Goal: Information Seeking & Learning: Learn about a topic

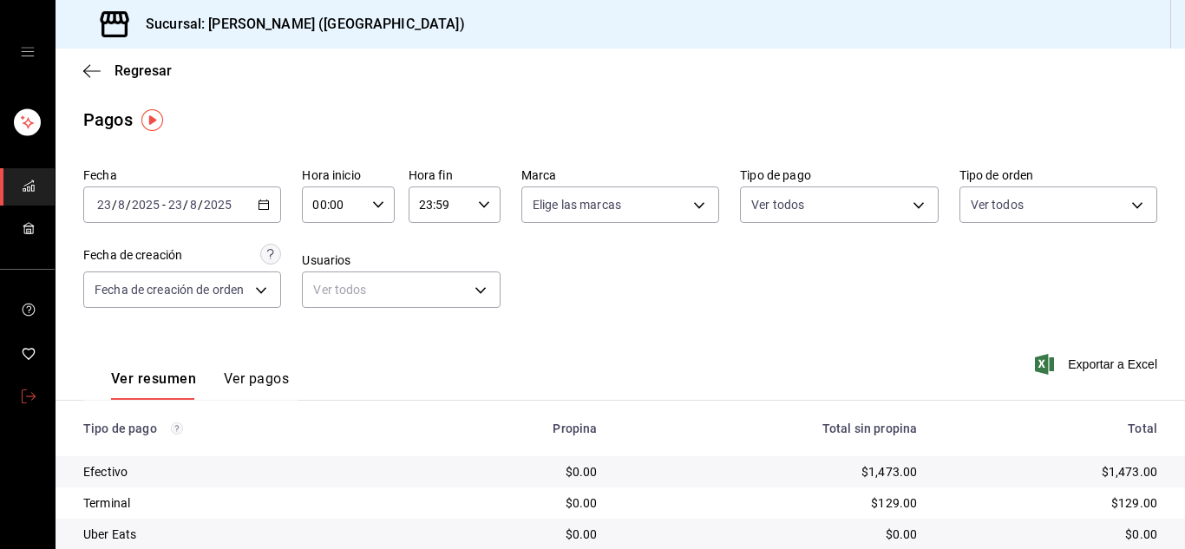
click at [36, 399] on link "mailbox folders" at bounding box center [27, 397] width 55 height 37
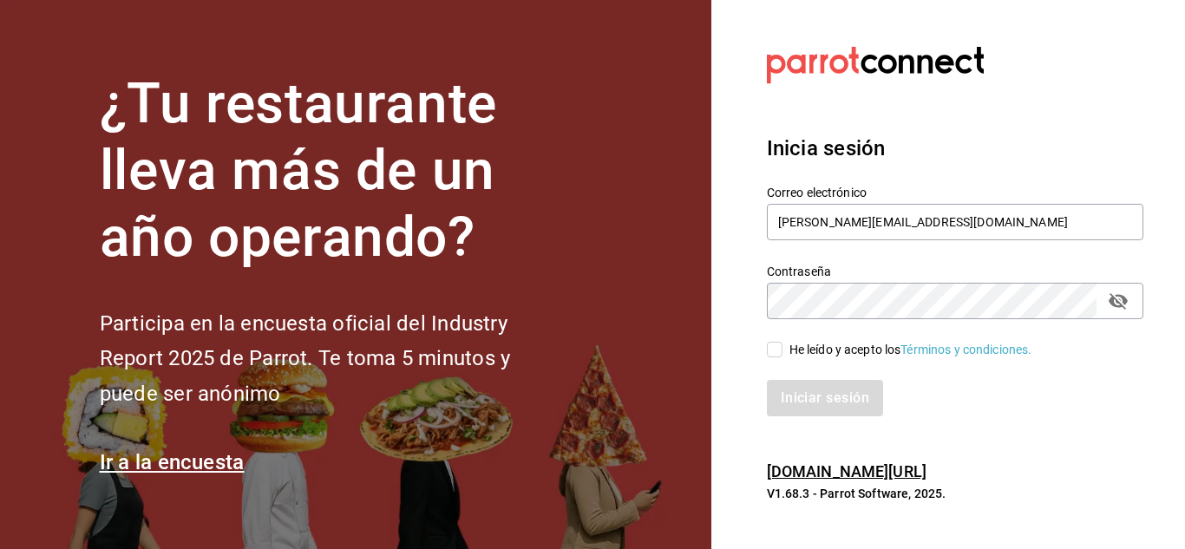
click at [771, 354] on input "He leído y acepto los Términos y condiciones." at bounding box center [775, 350] width 16 height 16
checkbox input "true"
click at [790, 395] on button "Iniciar sesión" at bounding box center [826, 398] width 118 height 36
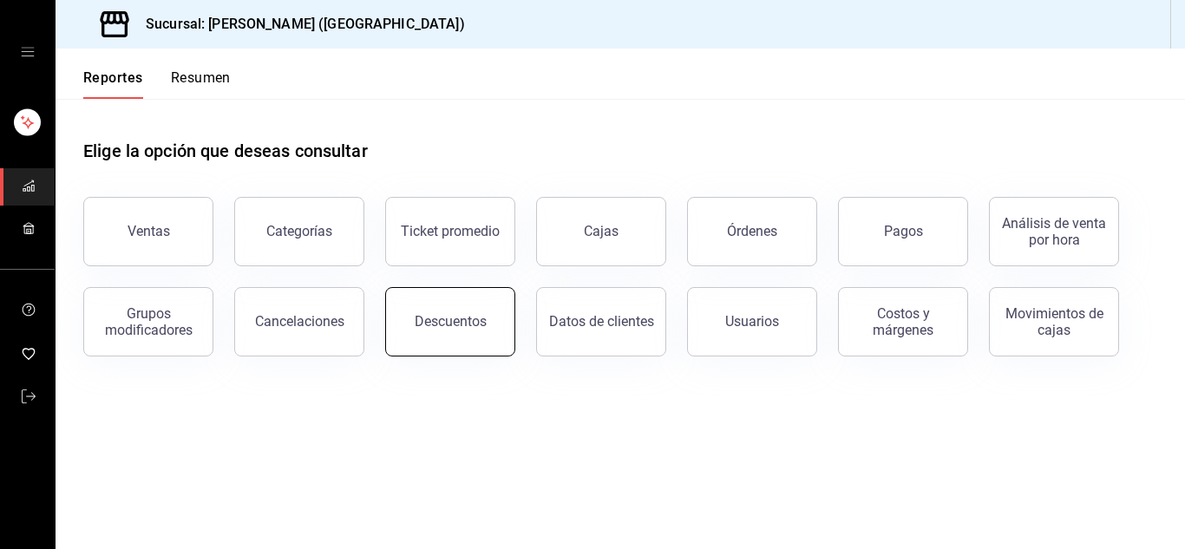
click at [416, 342] on button "Descuentos" at bounding box center [450, 321] width 130 height 69
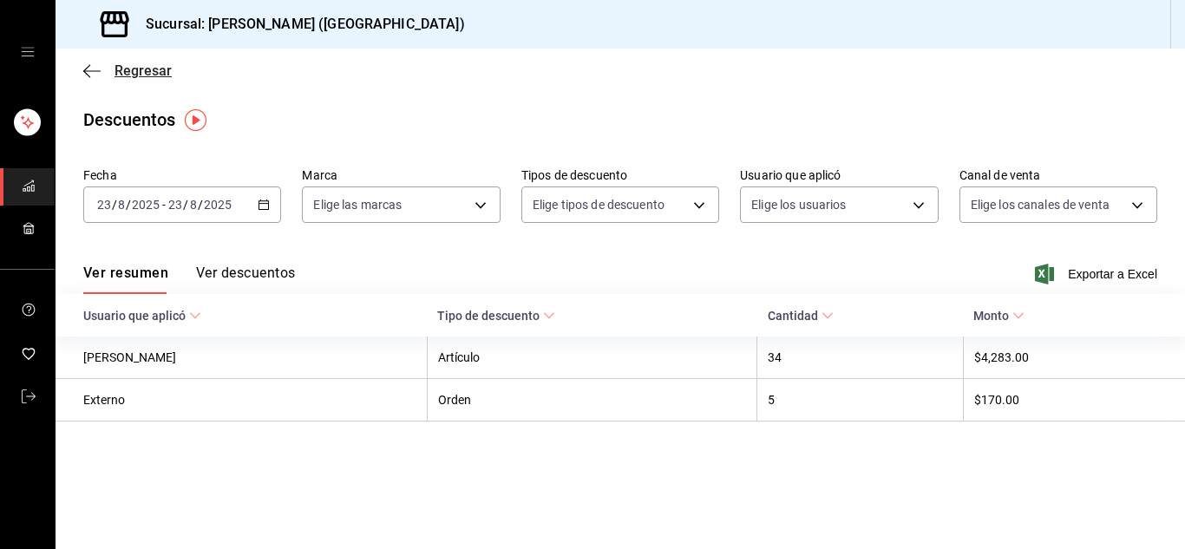
click at [93, 66] on icon "button" at bounding box center [91, 71] width 17 height 16
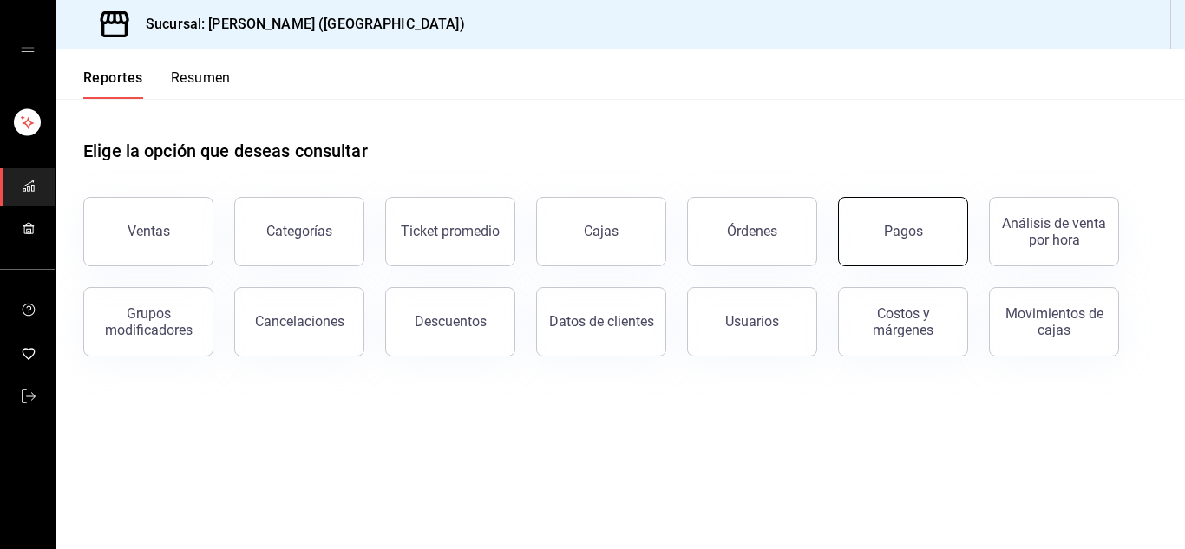
click at [911, 226] on div "Pagos" at bounding box center [903, 231] width 39 height 16
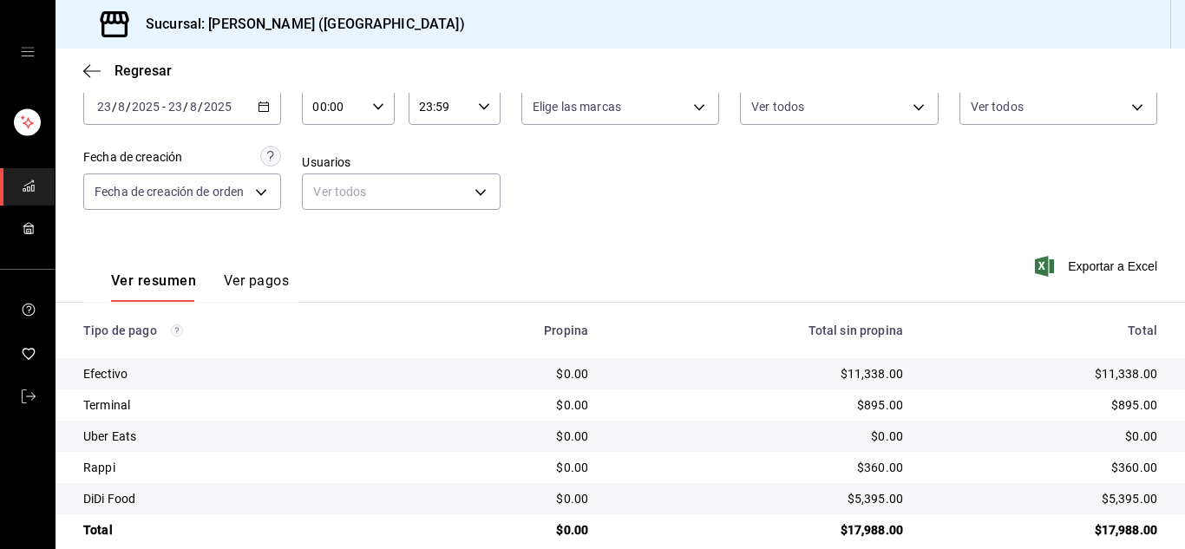
scroll to position [123, 0]
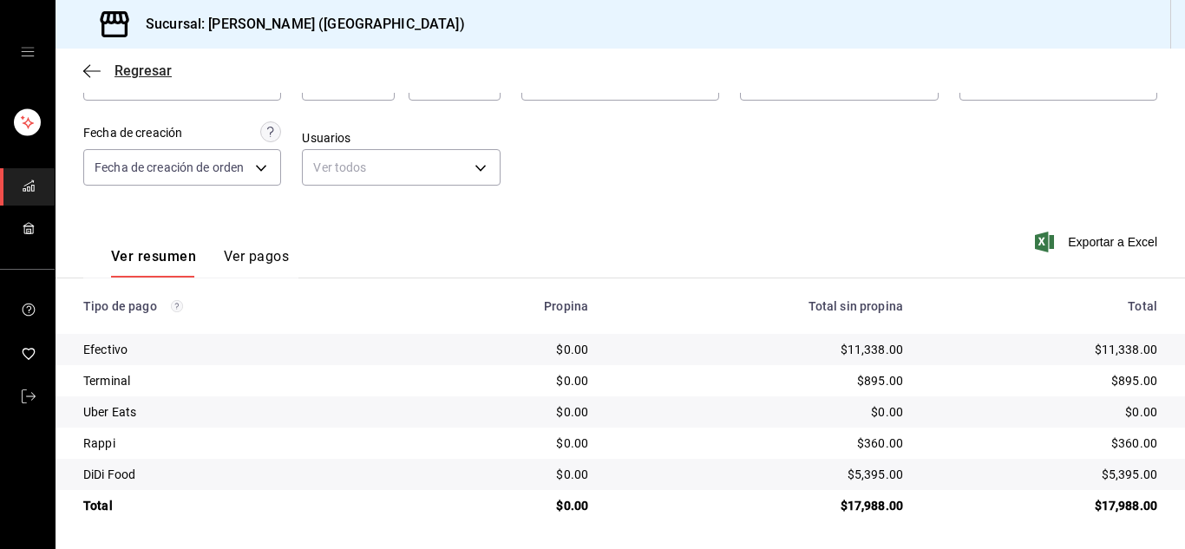
click at [93, 75] on icon "button" at bounding box center [91, 71] width 17 height 16
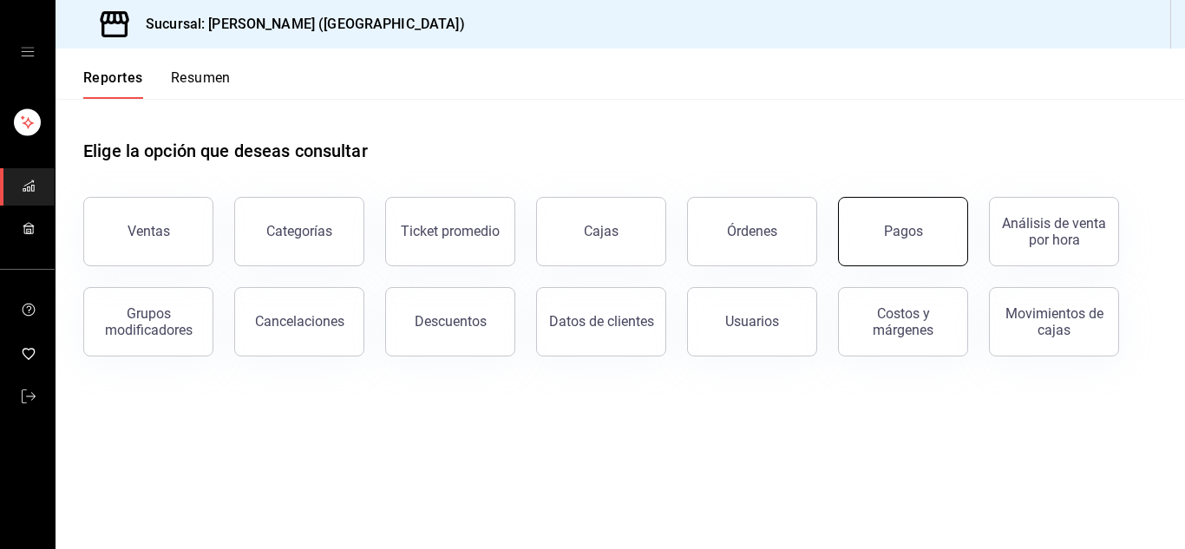
click at [909, 235] on div "Pagos" at bounding box center [903, 231] width 39 height 16
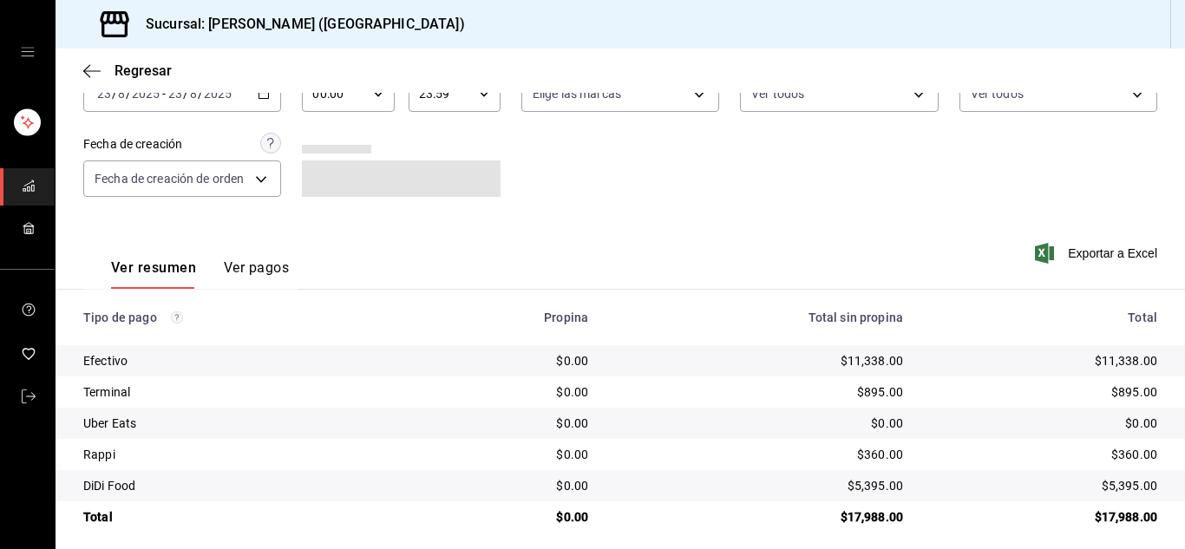
scroll to position [123, 0]
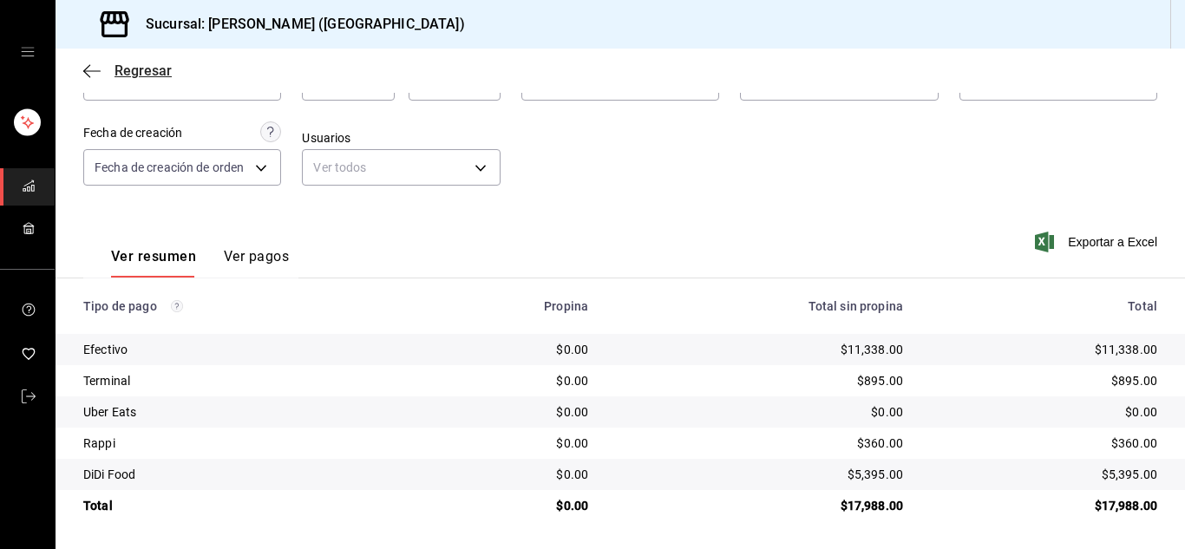
click at [91, 63] on icon "button" at bounding box center [91, 71] width 17 height 16
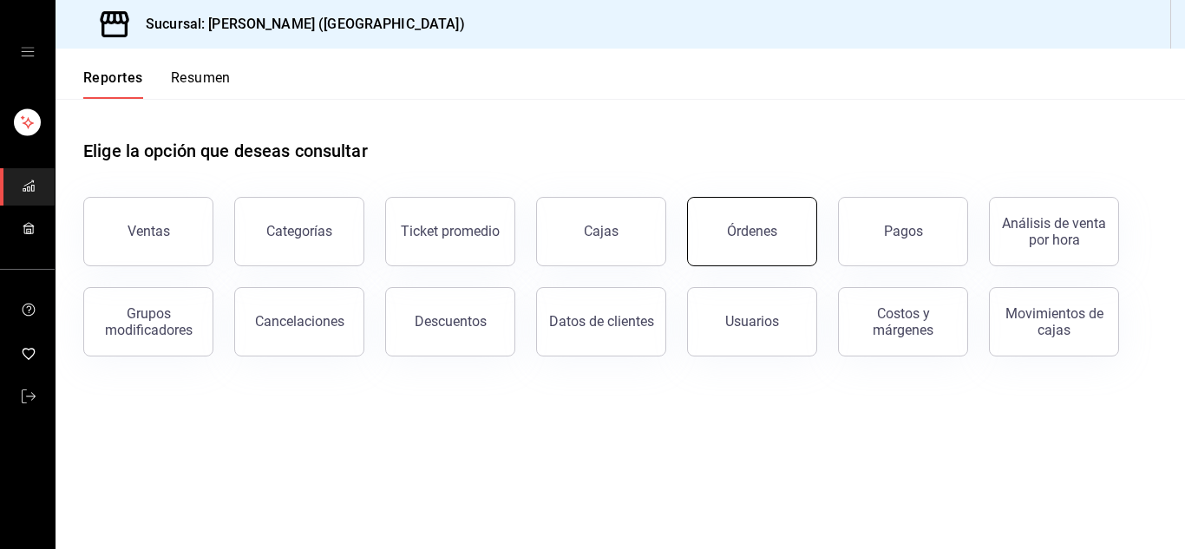
click at [758, 233] on div "Órdenes" at bounding box center [752, 231] width 50 height 16
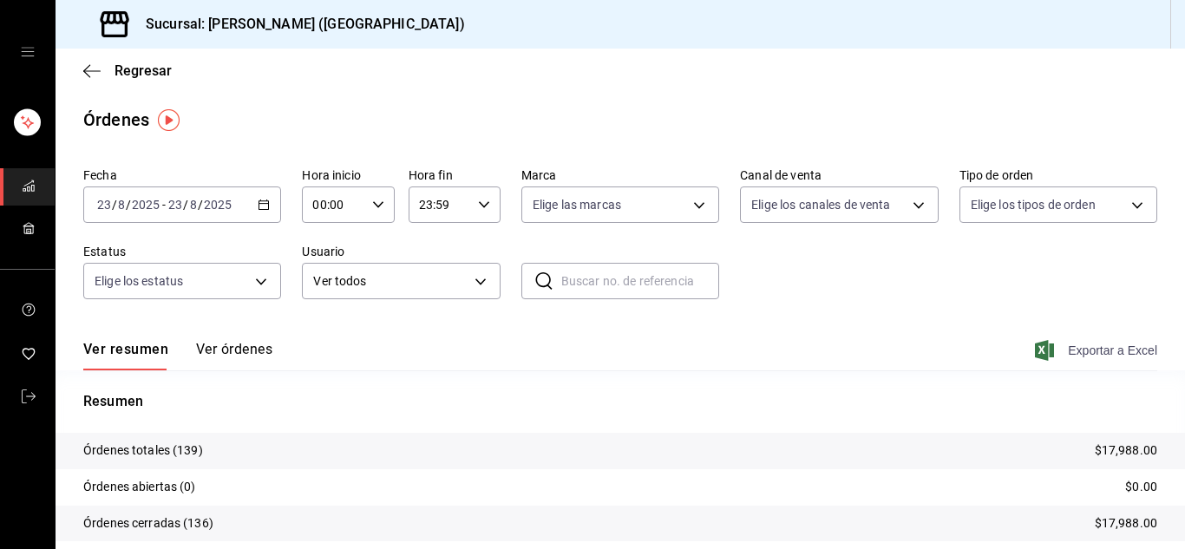
click at [1091, 352] on span "Exportar a Excel" at bounding box center [1097, 350] width 119 height 21
click at [24, 395] on icon "mailbox folders" at bounding box center [29, 397] width 14 height 14
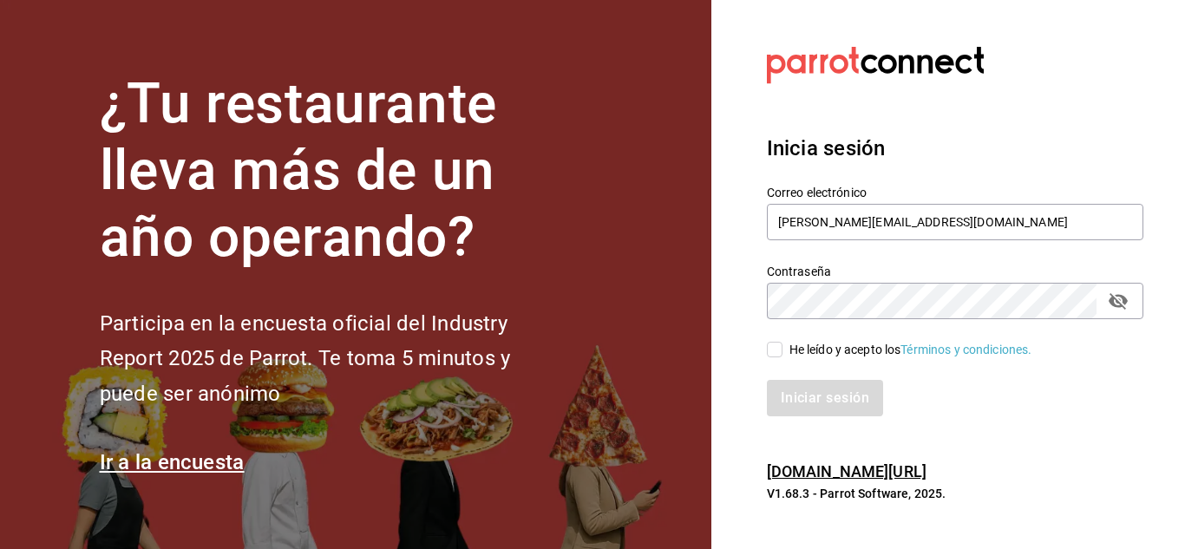
click at [770, 350] on input "He leído y acepto los Términos y condiciones." at bounding box center [775, 350] width 16 height 16
checkbox input "true"
click at [809, 391] on button "Iniciar sesión" at bounding box center [826, 398] width 118 height 36
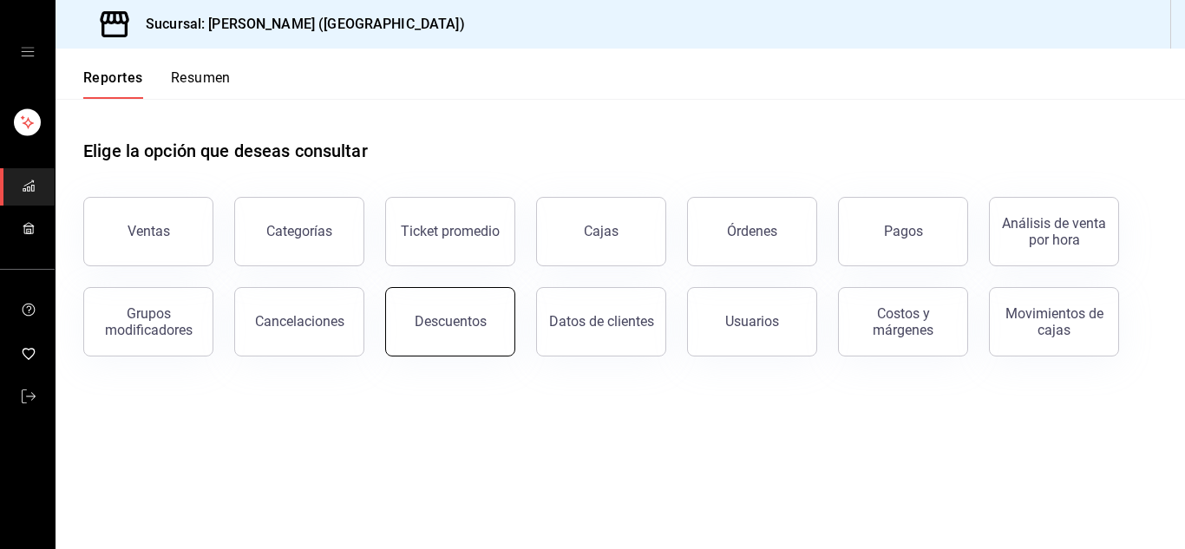
click at [387, 327] on div "Descuentos" at bounding box center [439, 311] width 151 height 90
click at [864, 239] on button "Pagos" at bounding box center [903, 231] width 130 height 69
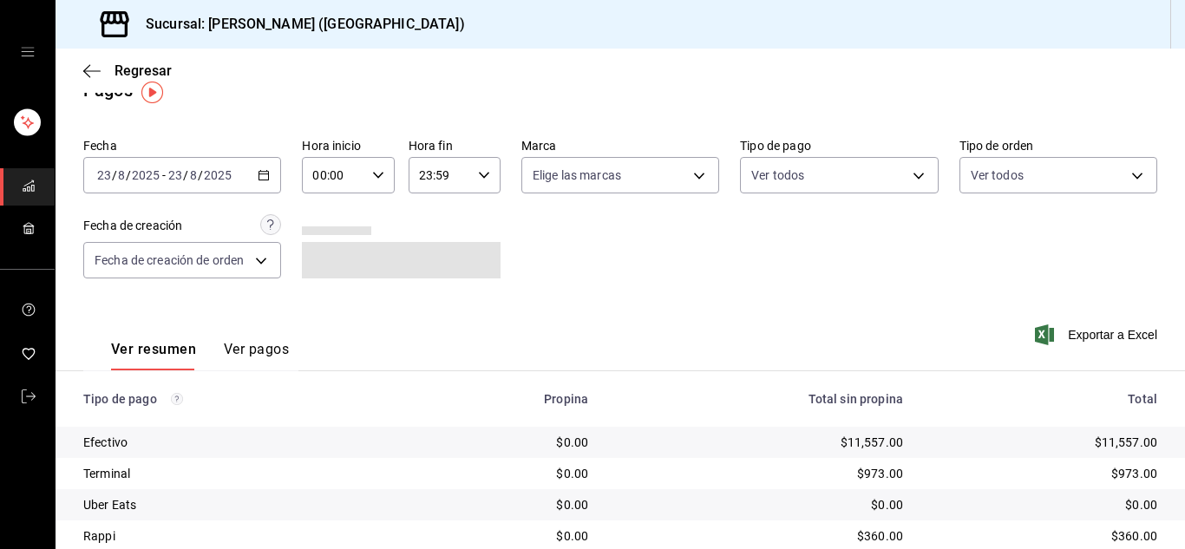
scroll to position [31, 0]
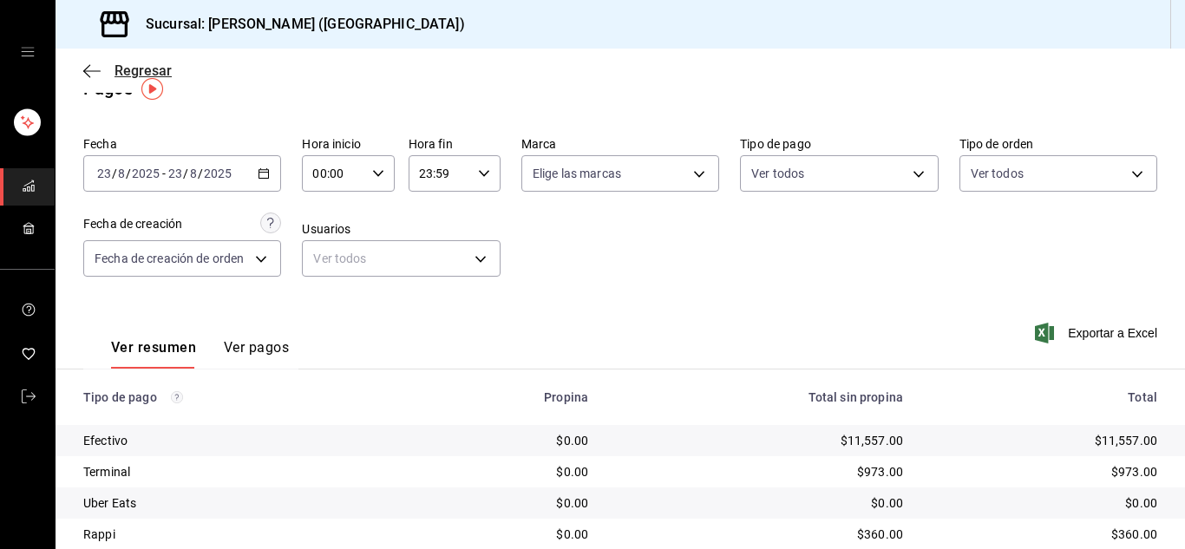
click at [95, 67] on icon "button" at bounding box center [91, 71] width 17 height 16
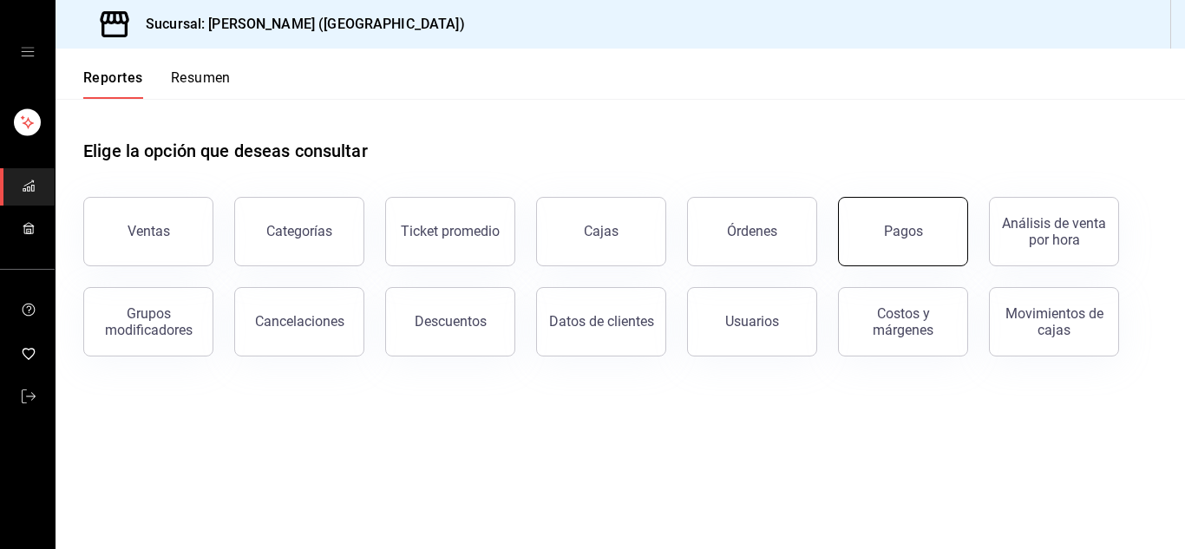
click at [894, 252] on button "Pagos" at bounding box center [903, 231] width 130 height 69
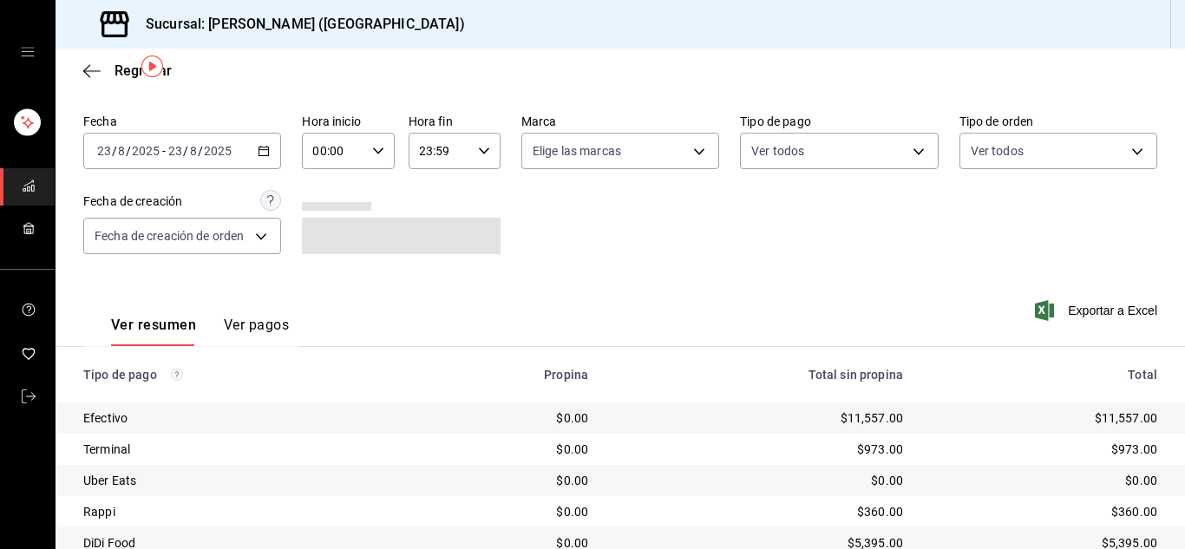
scroll to position [62, 0]
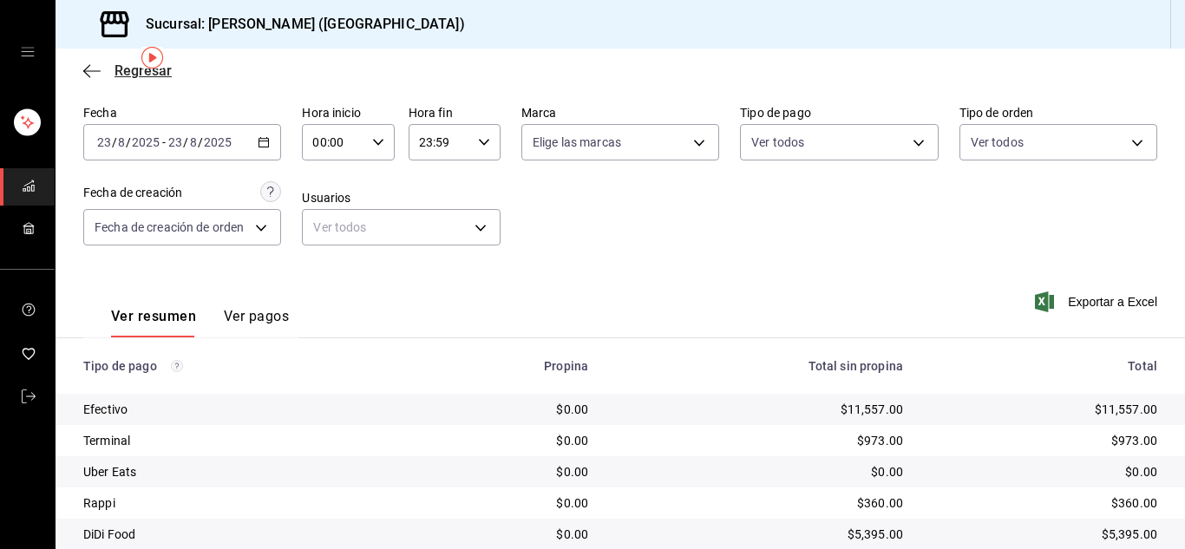
click at [90, 67] on icon "button" at bounding box center [91, 71] width 17 height 16
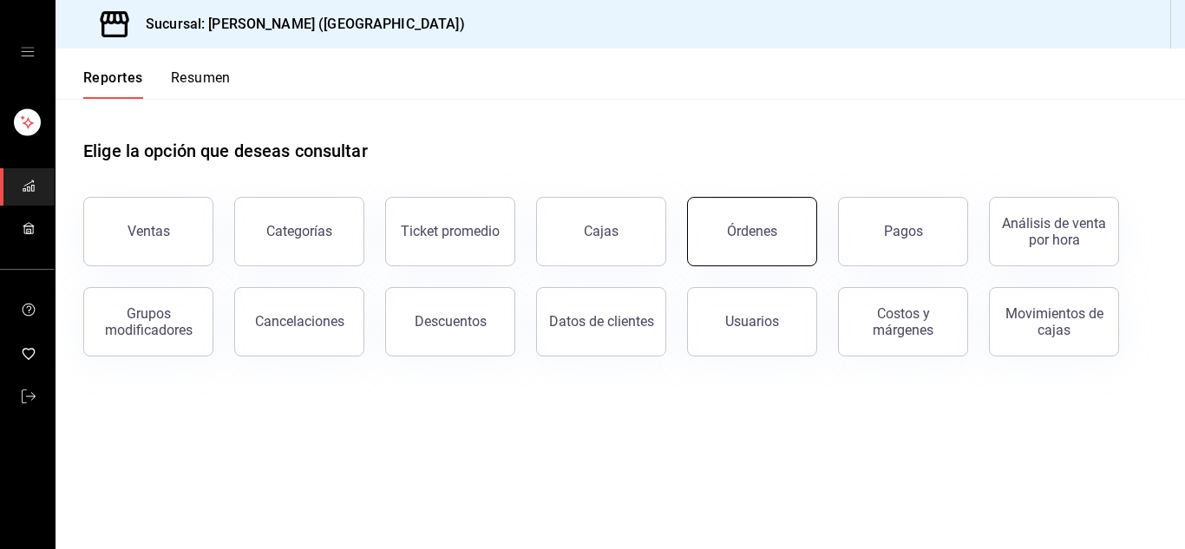
click at [735, 246] on button "Órdenes" at bounding box center [752, 231] width 130 height 69
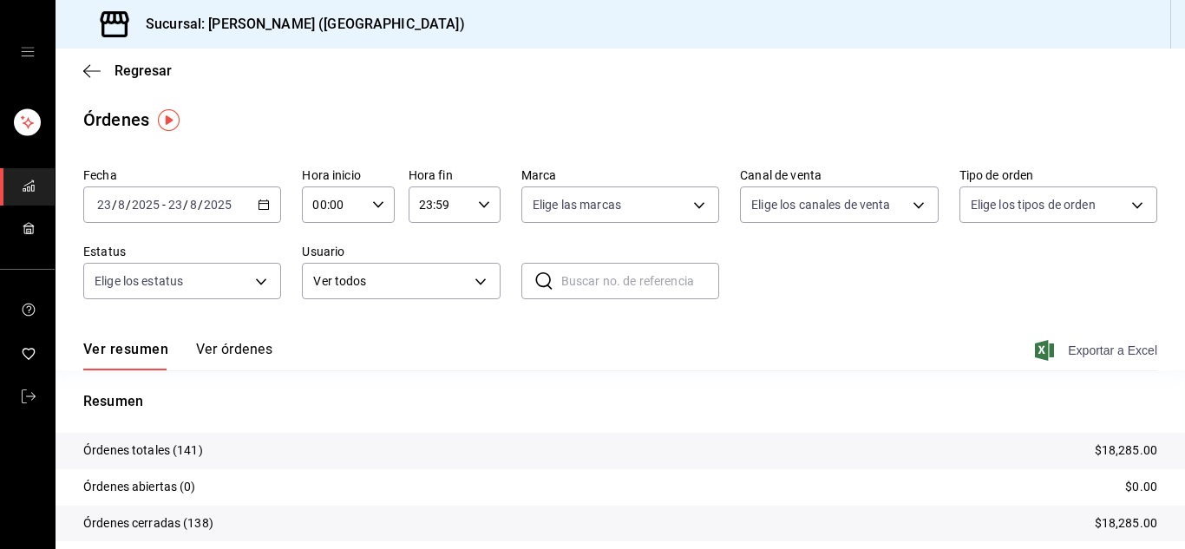
click at [1071, 349] on span "Exportar a Excel" at bounding box center [1097, 350] width 119 height 21
click at [22, 391] on icon "mailbox folders" at bounding box center [29, 397] width 14 height 14
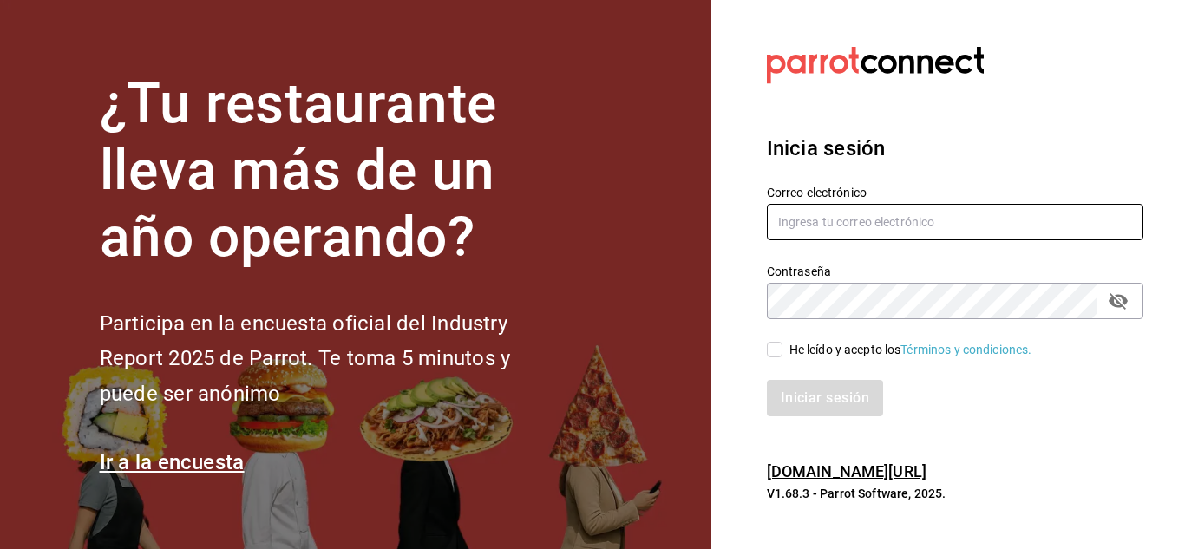
type input "[PERSON_NAME][EMAIL_ADDRESS][DOMAIN_NAME]"
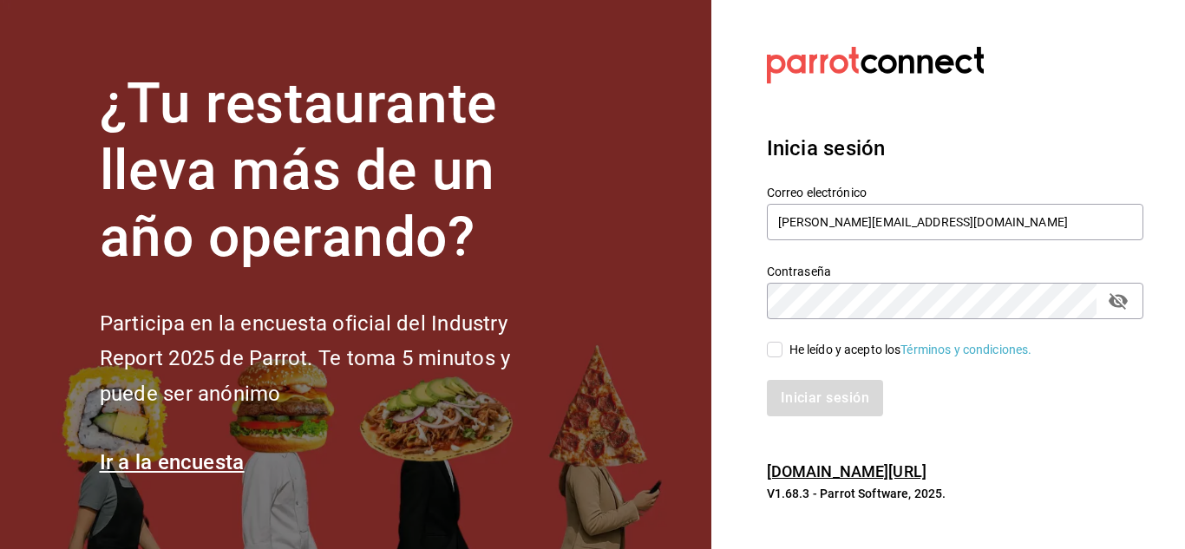
click at [776, 350] on input "He leído y acepto los Términos y condiciones." at bounding box center [775, 350] width 16 height 16
checkbox input "true"
click at [831, 411] on button "Iniciar sesión" at bounding box center [826, 398] width 118 height 36
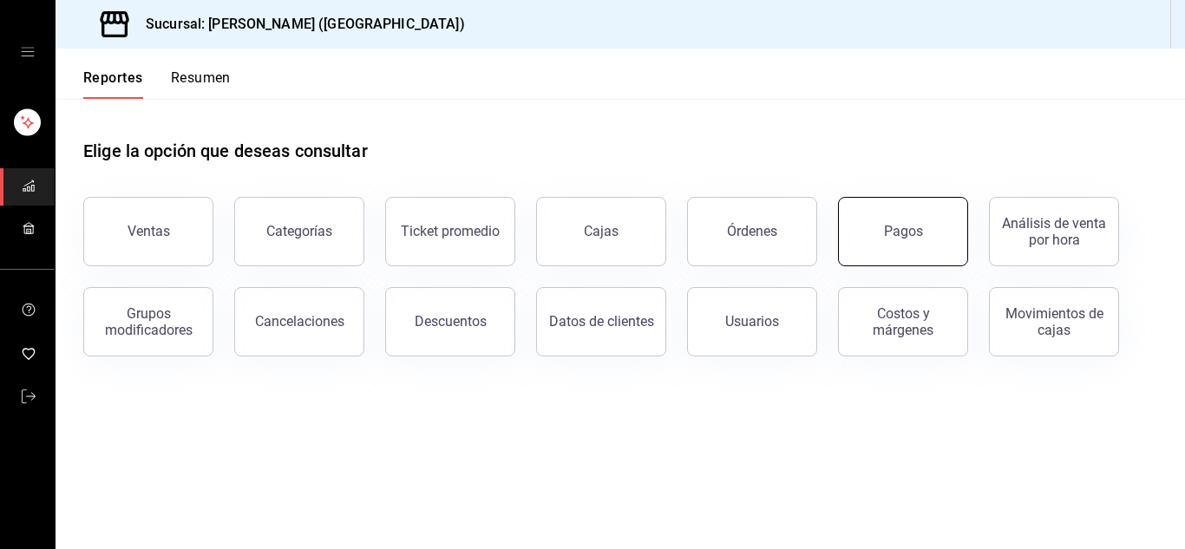
click at [910, 226] on div "Pagos" at bounding box center [903, 231] width 39 height 16
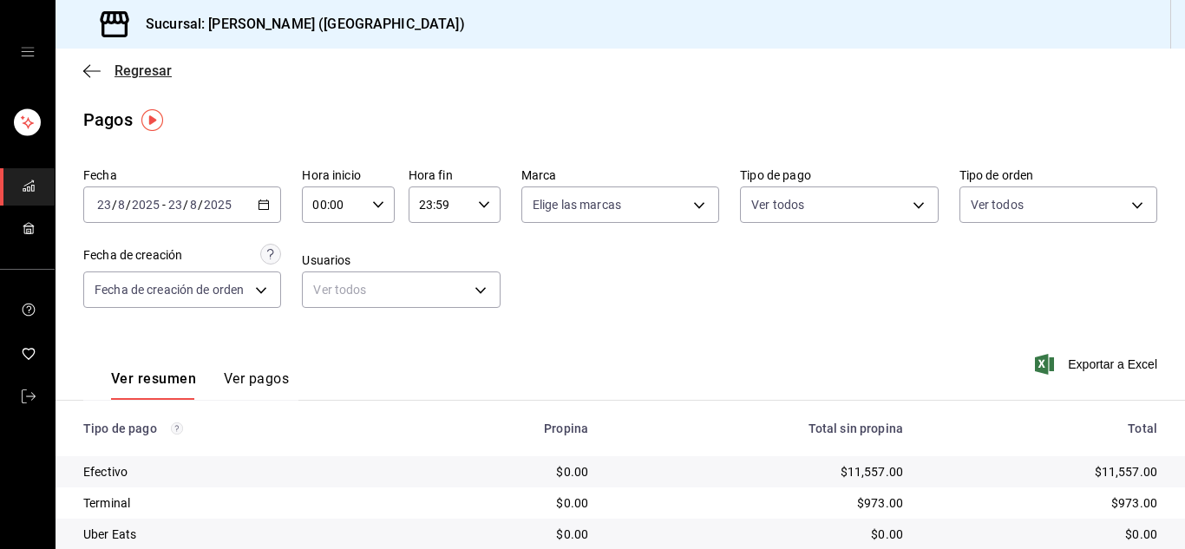
click at [89, 72] on icon "button" at bounding box center [91, 71] width 17 height 16
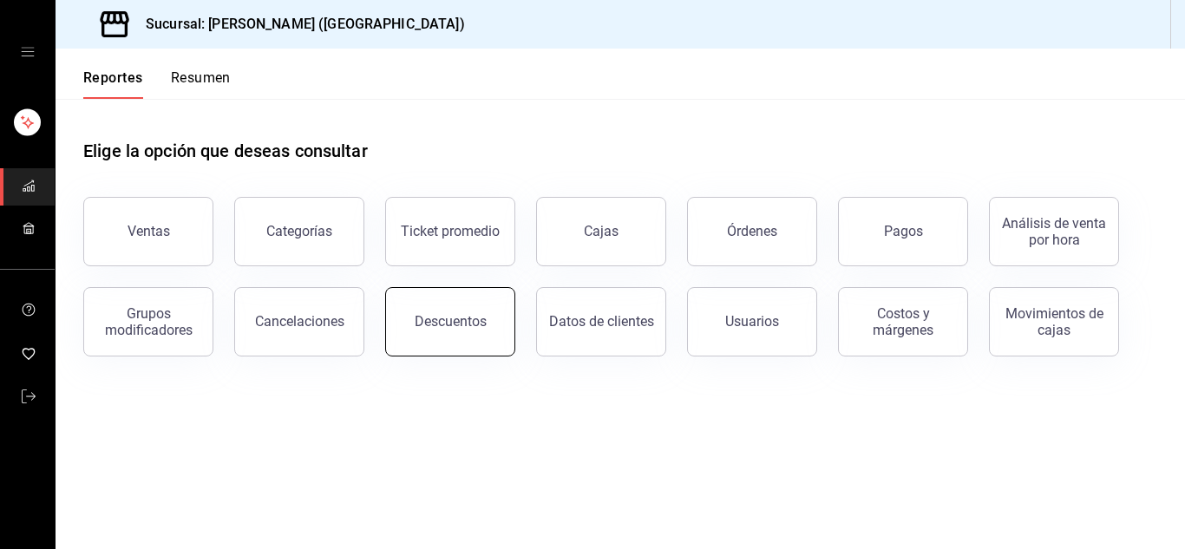
click at [406, 330] on button "Descuentos" at bounding box center [450, 321] width 130 height 69
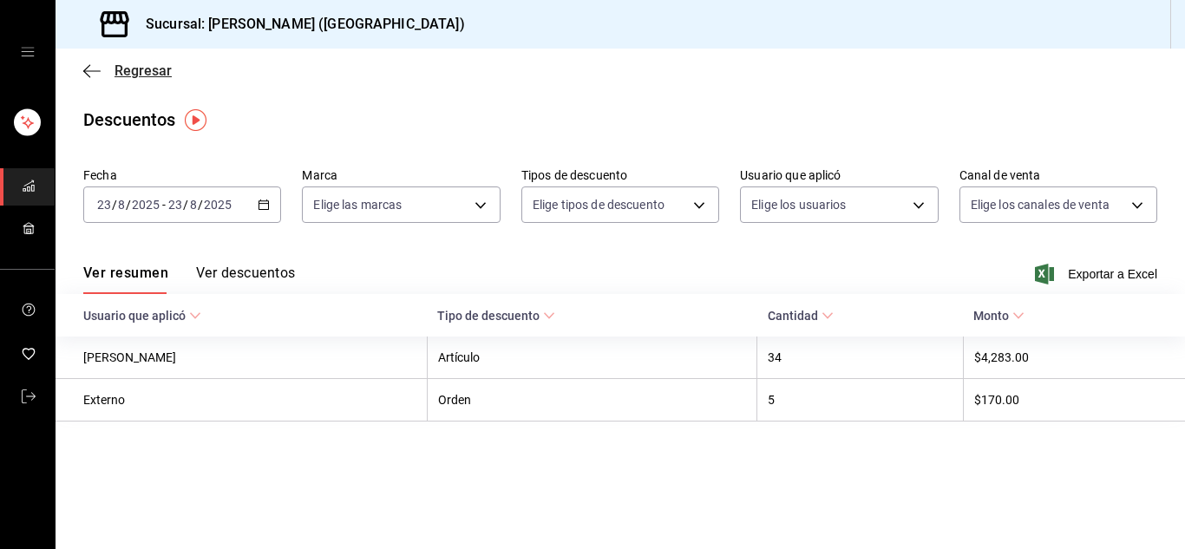
click at [88, 68] on icon "button" at bounding box center [91, 71] width 17 height 16
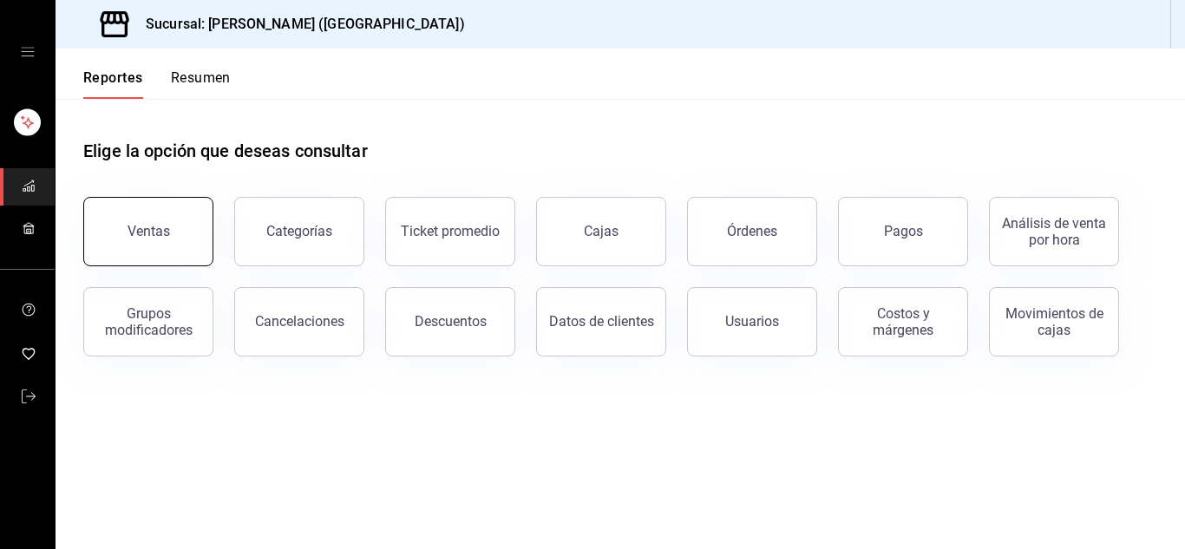
click at [167, 238] on div "Ventas" at bounding box center [149, 231] width 43 height 16
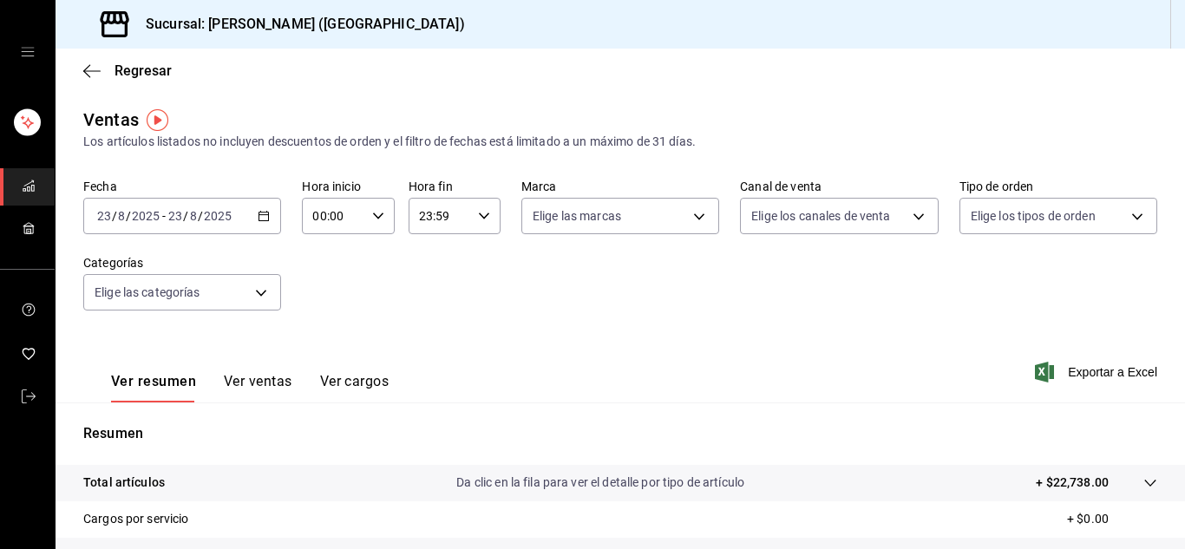
click at [263, 380] on button "Ver ventas" at bounding box center [258, 387] width 69 height 29
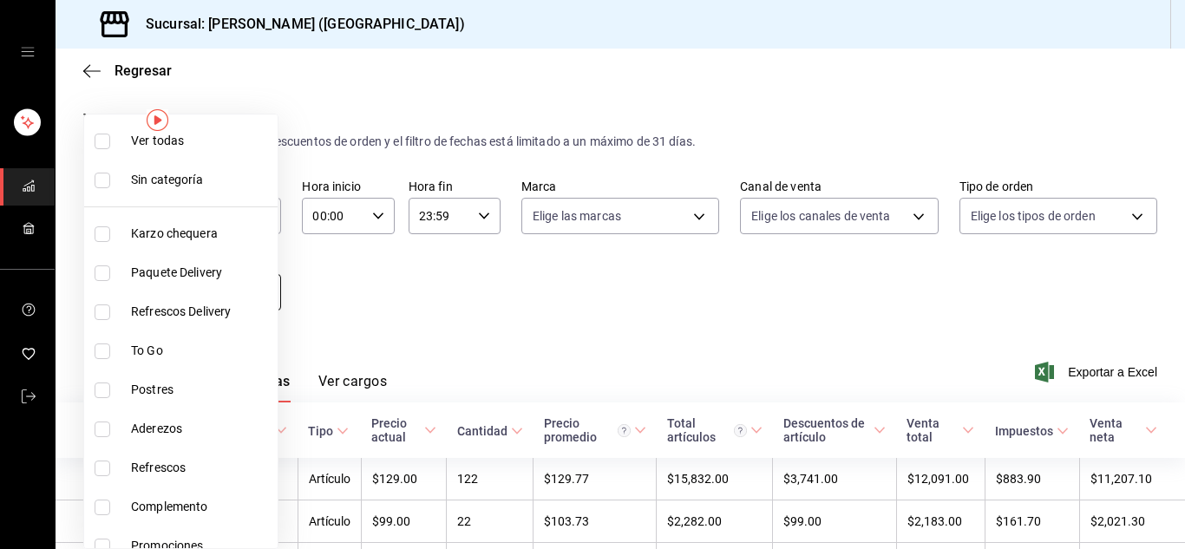
click at [258, 302] on body "Sucursal: Karzzini (MARTE) Regresar Ventas Los artículos listados no incluyen d…" at bounding box center [592, 274] width 1185 height 549
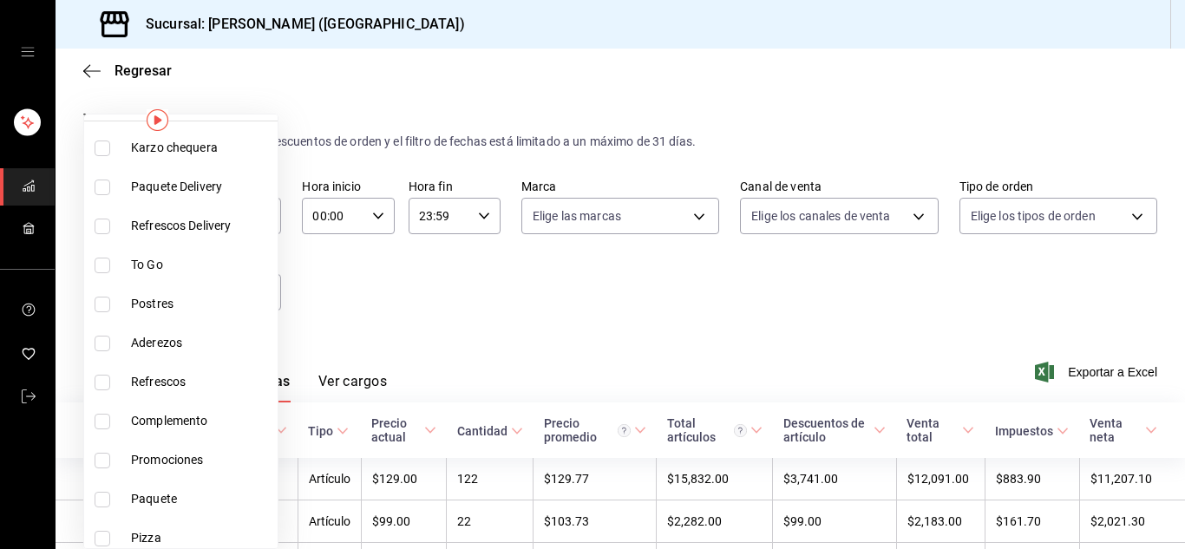
scroll to position [95, 0]
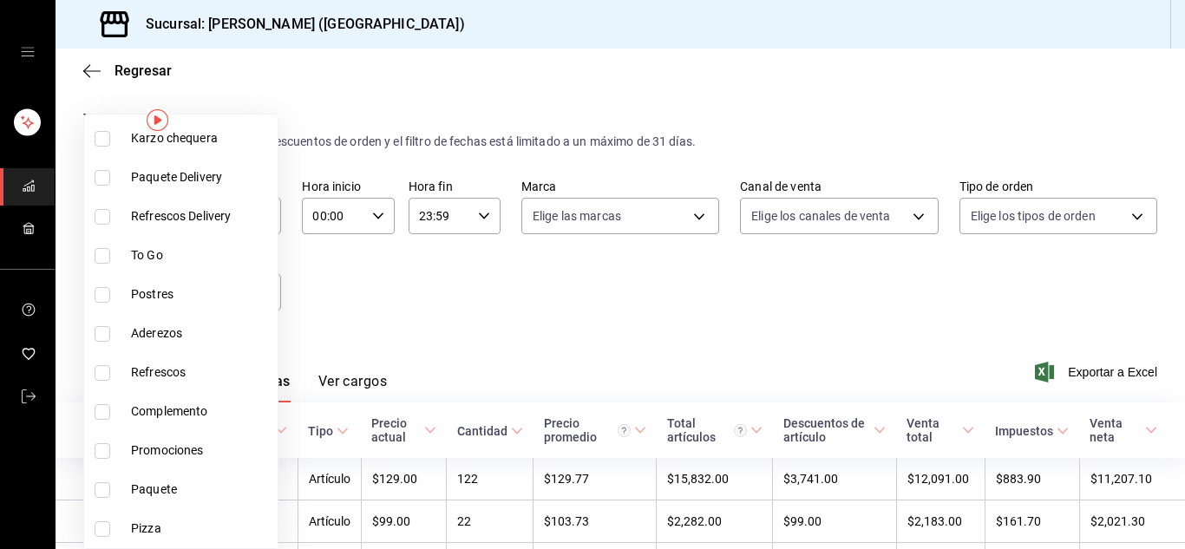
click at [193, 524] on span "Pizza" at bounding box center [201, 529] width 140 height 18
type input "b4509836-bb34-4593-b01b-31e046258b67"
checkbox input "true"
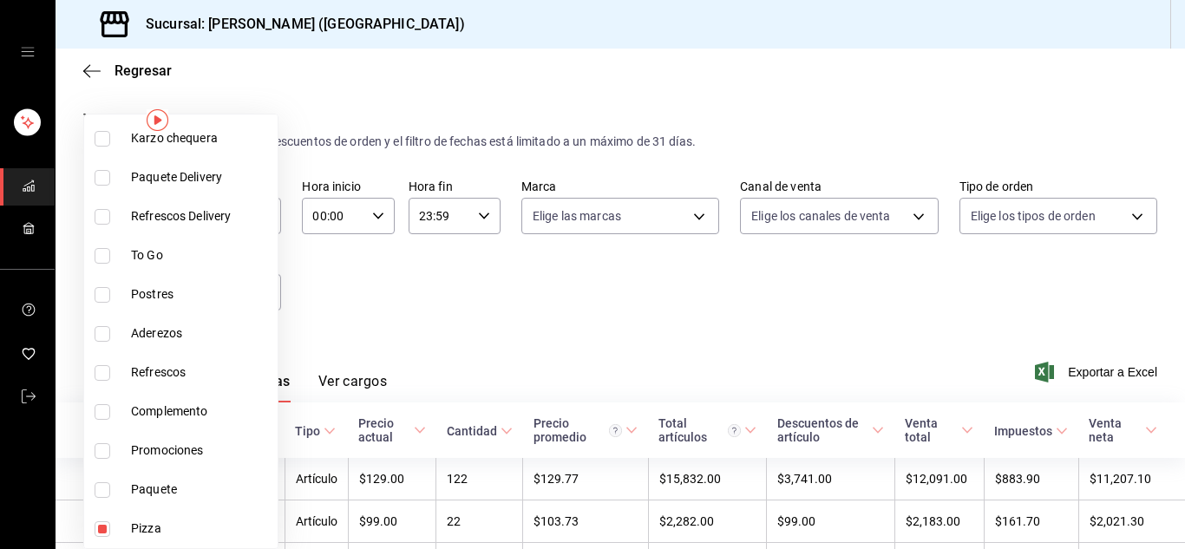
click at [193, 489] on span "Paquete" at bounding box center [201, 490] width 140 height 18
type input "b4509836-bb34-4593-b01b-31e046258b67,b76a6460-35d1-4398-8c9a-a96ce5d1f794"
checkbox input "true"
click at [208, 451] on span "Promociones" at bounding box center [201, 451] width 140 height 18
type input "b4509836-bb34-4593-b01b-31e046258b67,b76a6460-35d1-4398-8c9a-a96ce5d1f794,0a187…"
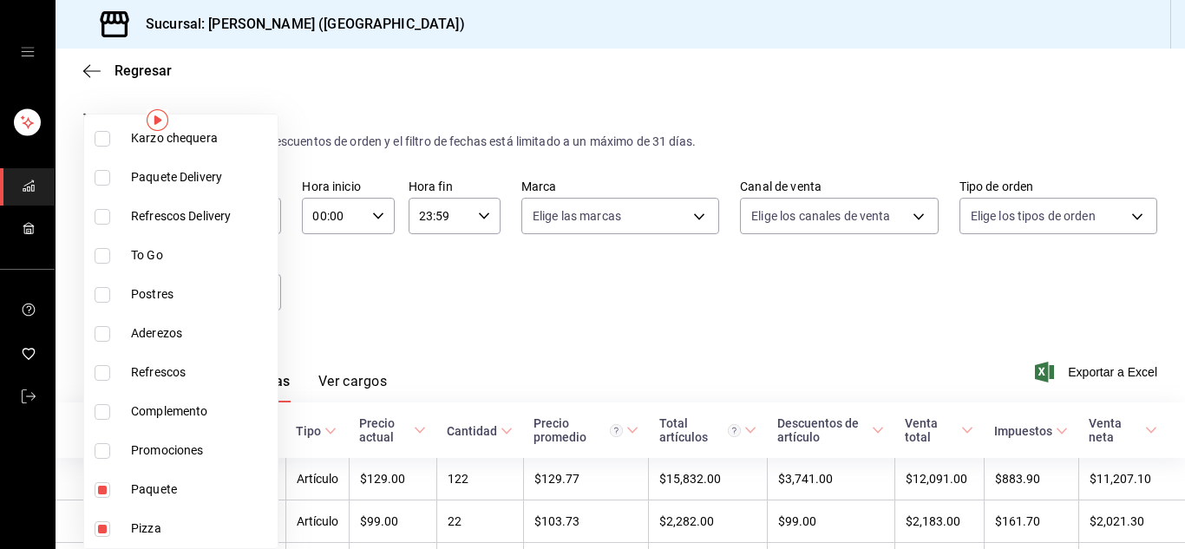
checkbox input "true"
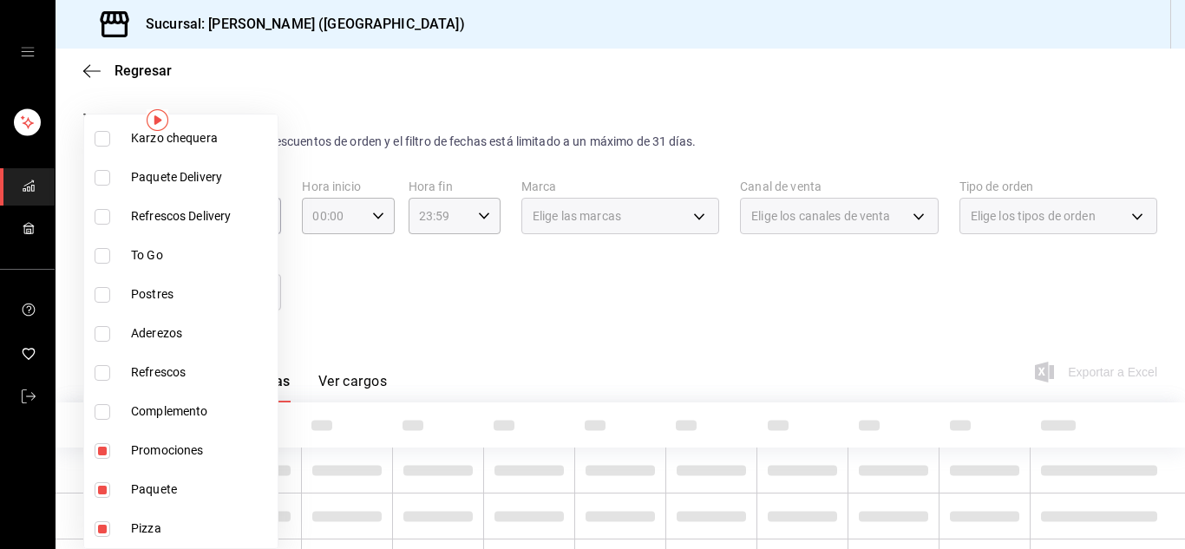
click at [543, 324] on div at bounding box center [592, 274] width 1185 height 549
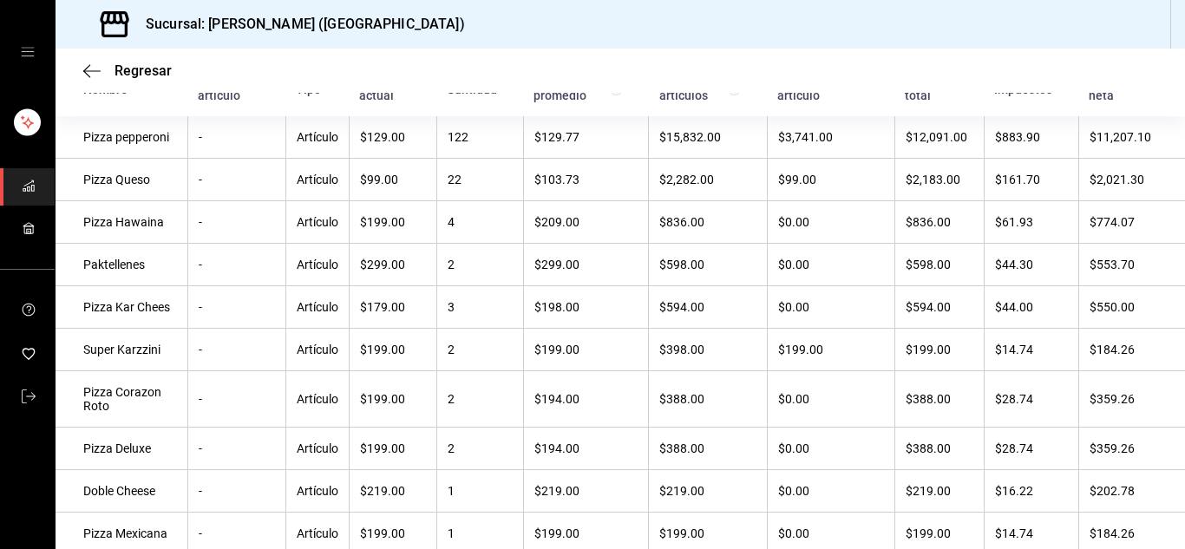
scroll to position [344, 0]
